Goal: Task Accomplishment & Management: Complete application form

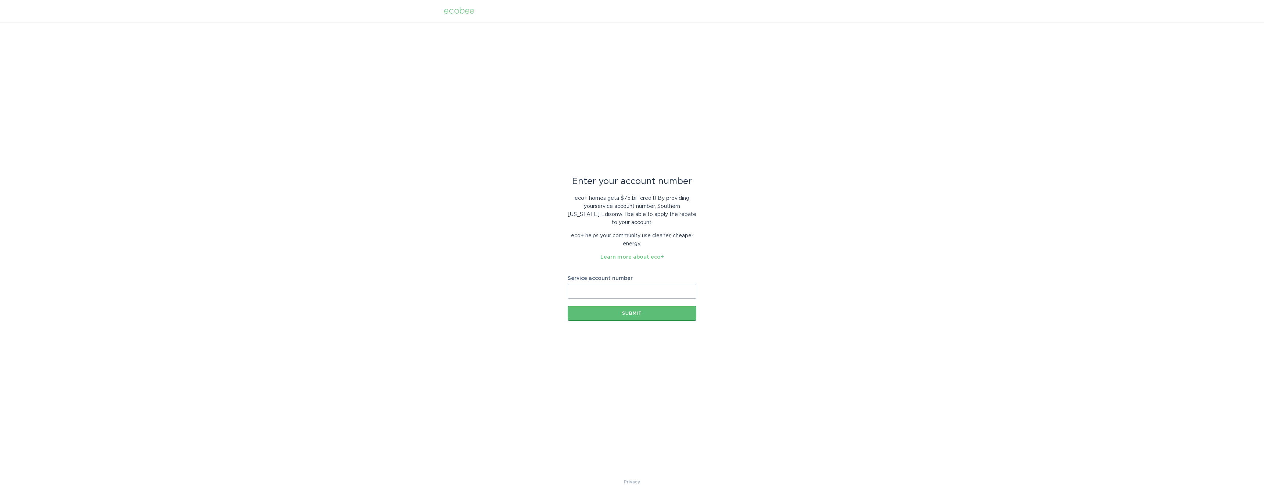
click at [580, 293] on input "Service account number" at bounding box center [631, 291] width 129 height 15
paste input "8005071480"
type input "8005071480"
click at [630, 312] on div "Submit" at bounding box center [631, 313] width 121 height 4
